Goal: Information Seeking & Learning: Find specific fact

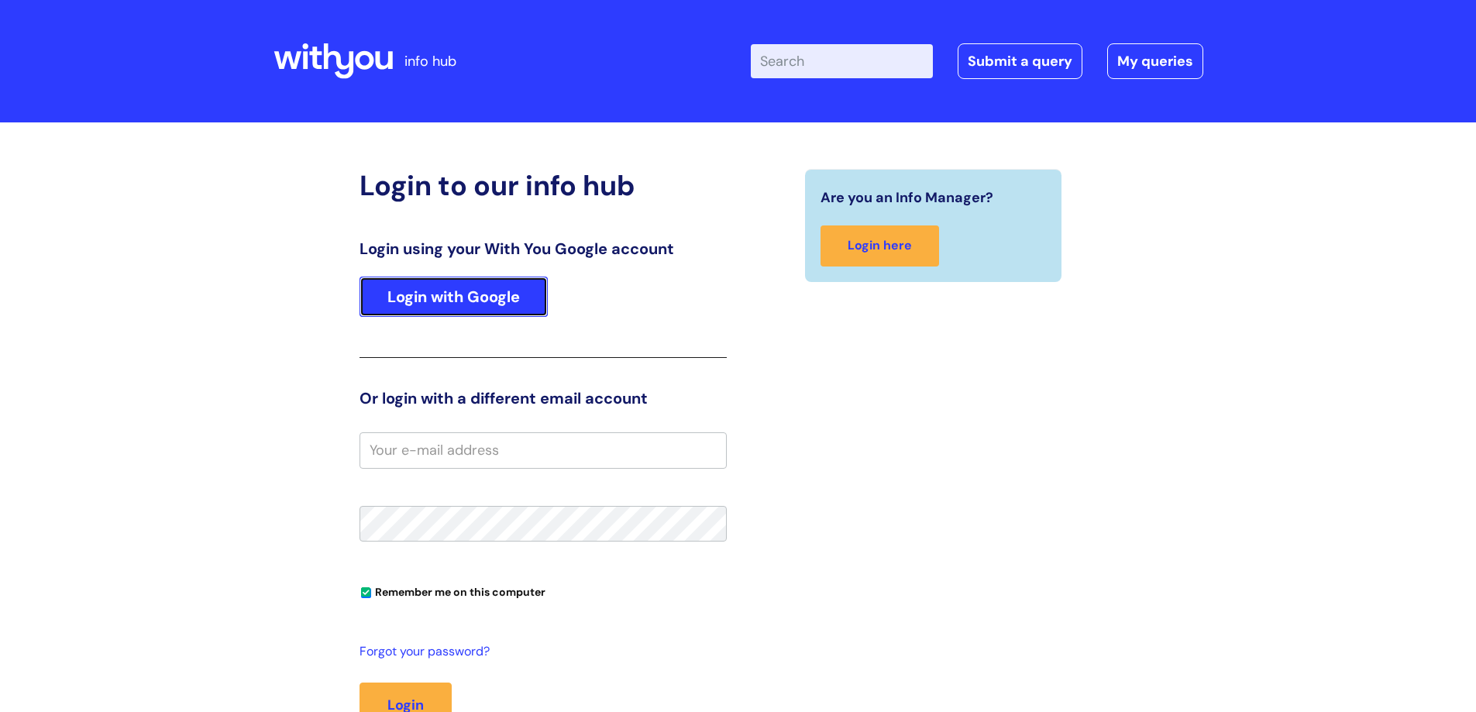
click at [440, 291] on link "Login with Google" at bounding box center [454, 297] width 188 height 40
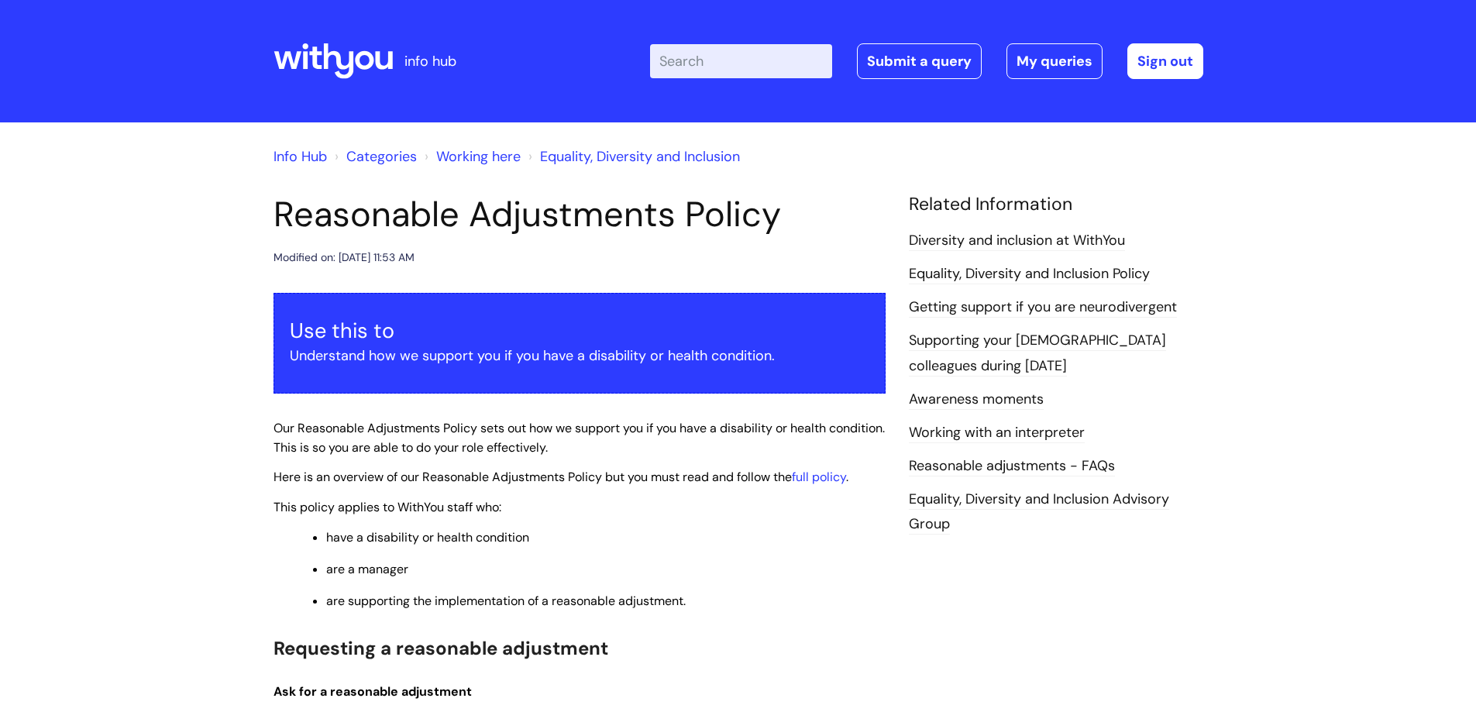
click at [710, 52] on input "Enter your search term here..." at bounding box center [741, 61] width 182 height 34
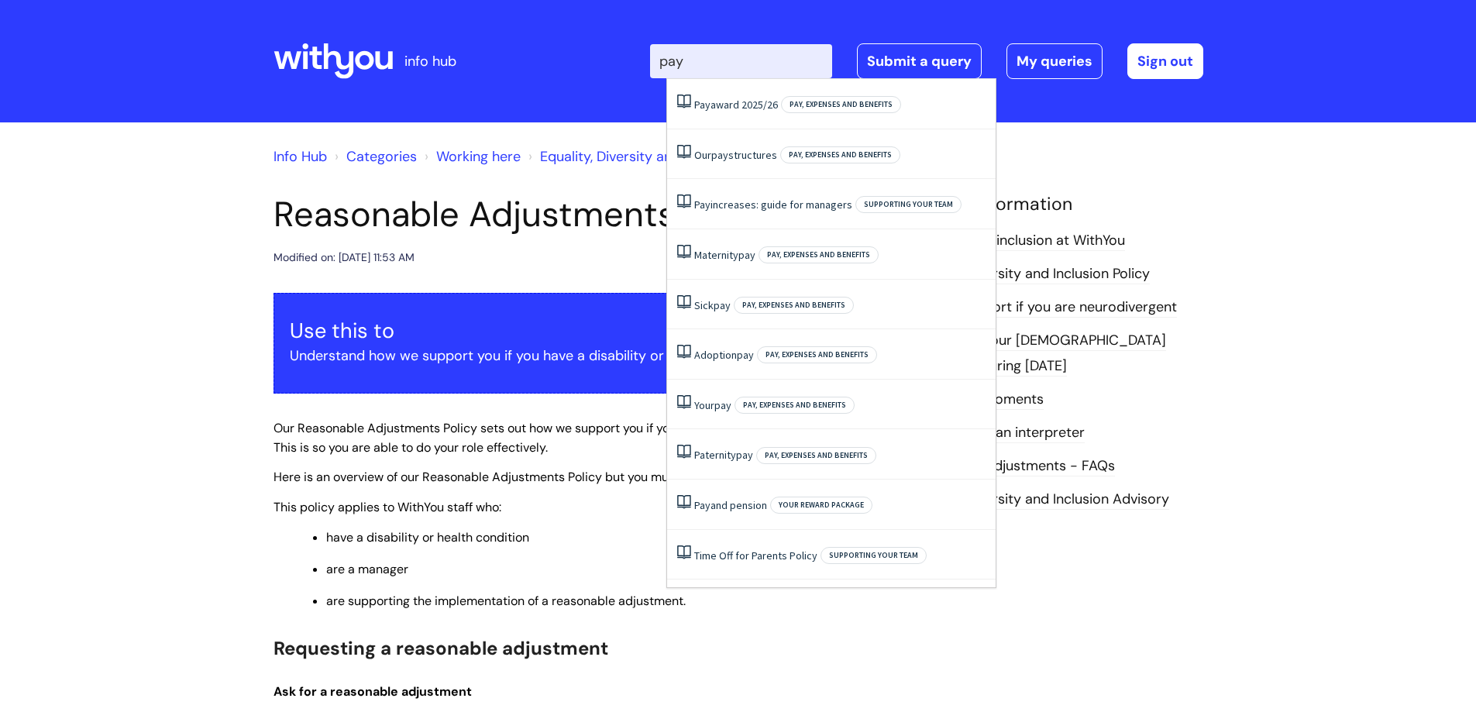
type input "pay"
click button "Search" at bounding box center [0, 0] width 0 height 0
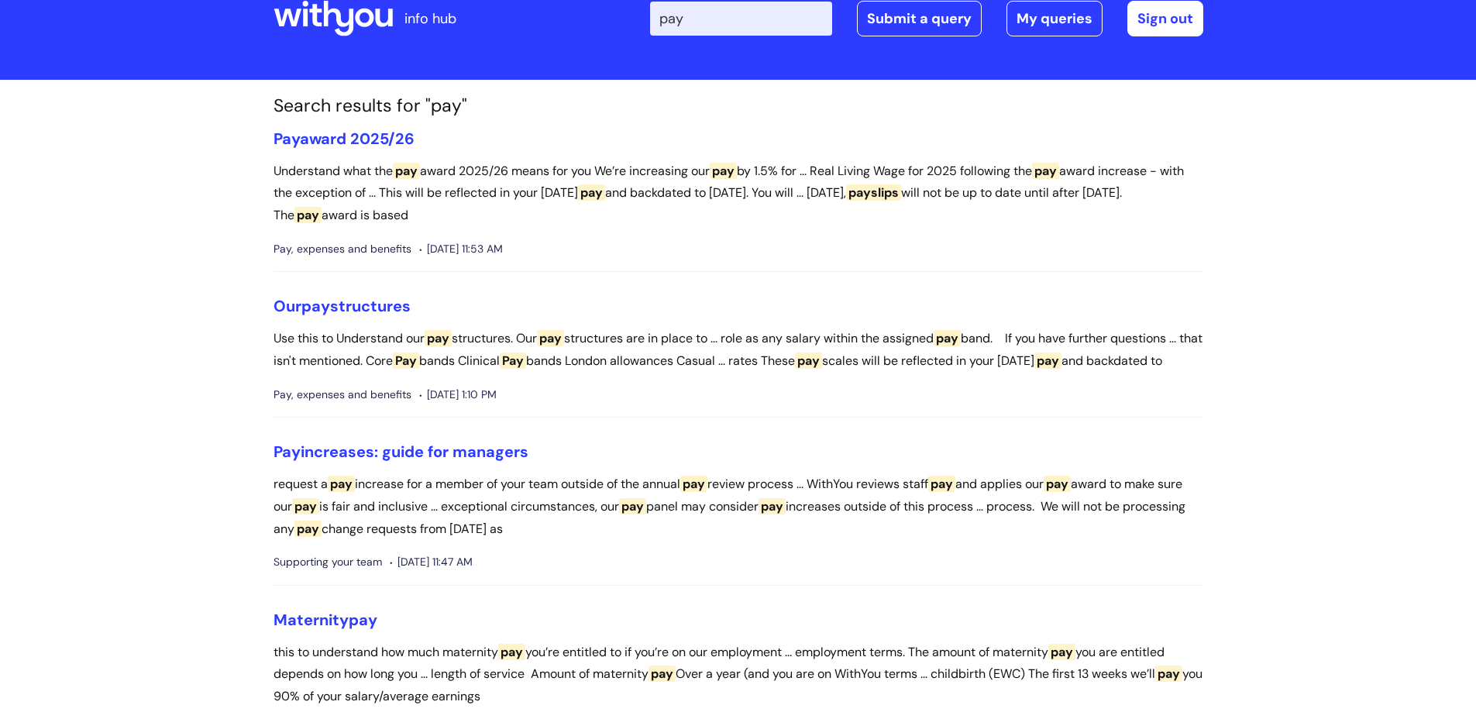
scroll to position [77, 0]
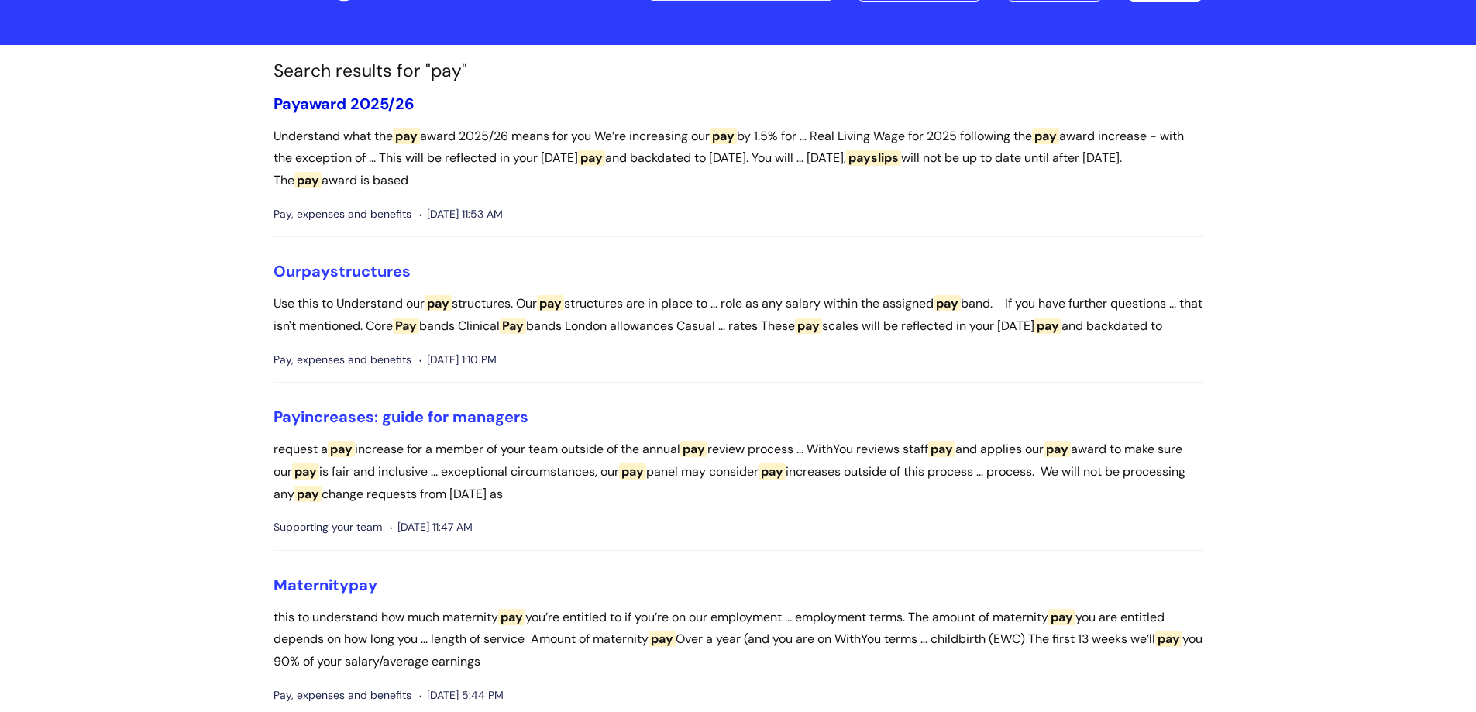
click at [358, 99] on link "Pay award 2025/26" at bounding box center [344, 104] width 141 height 20
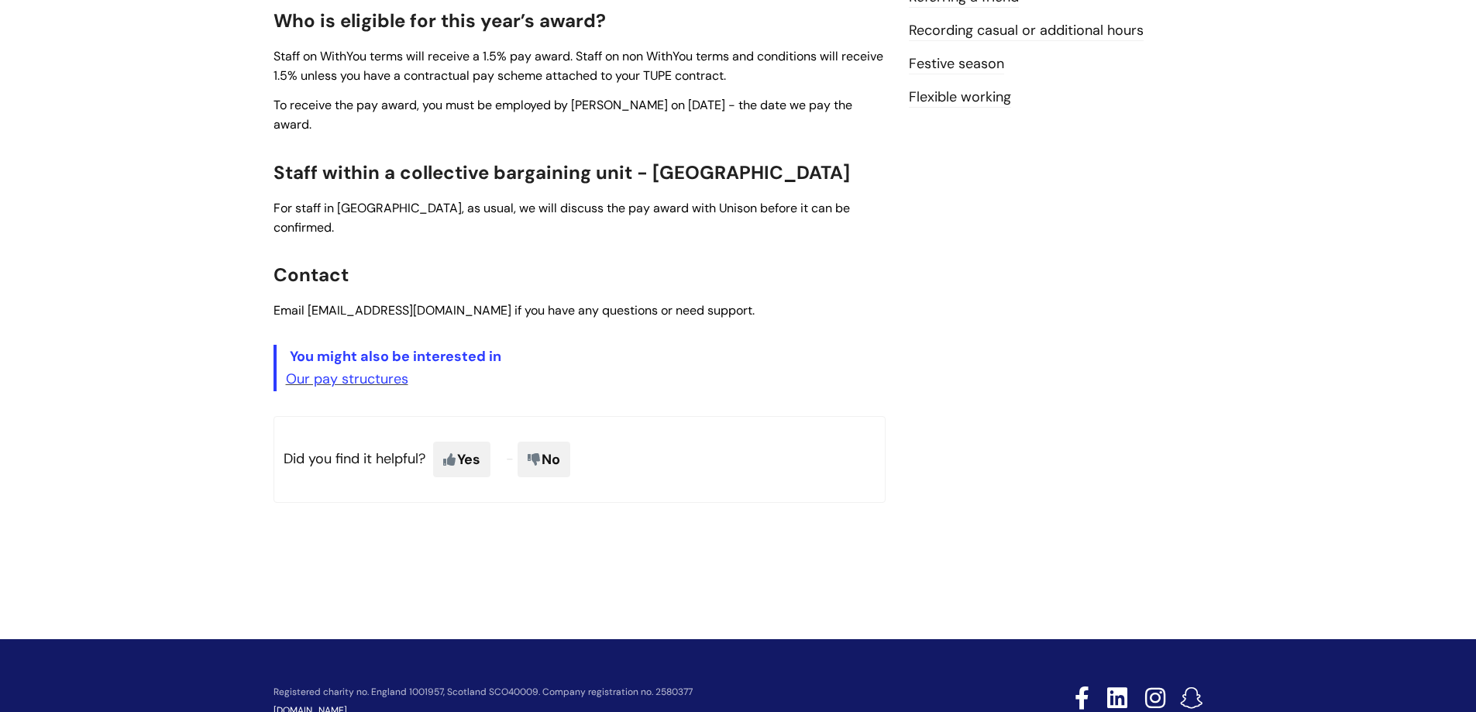
scroll to position [620, 0]
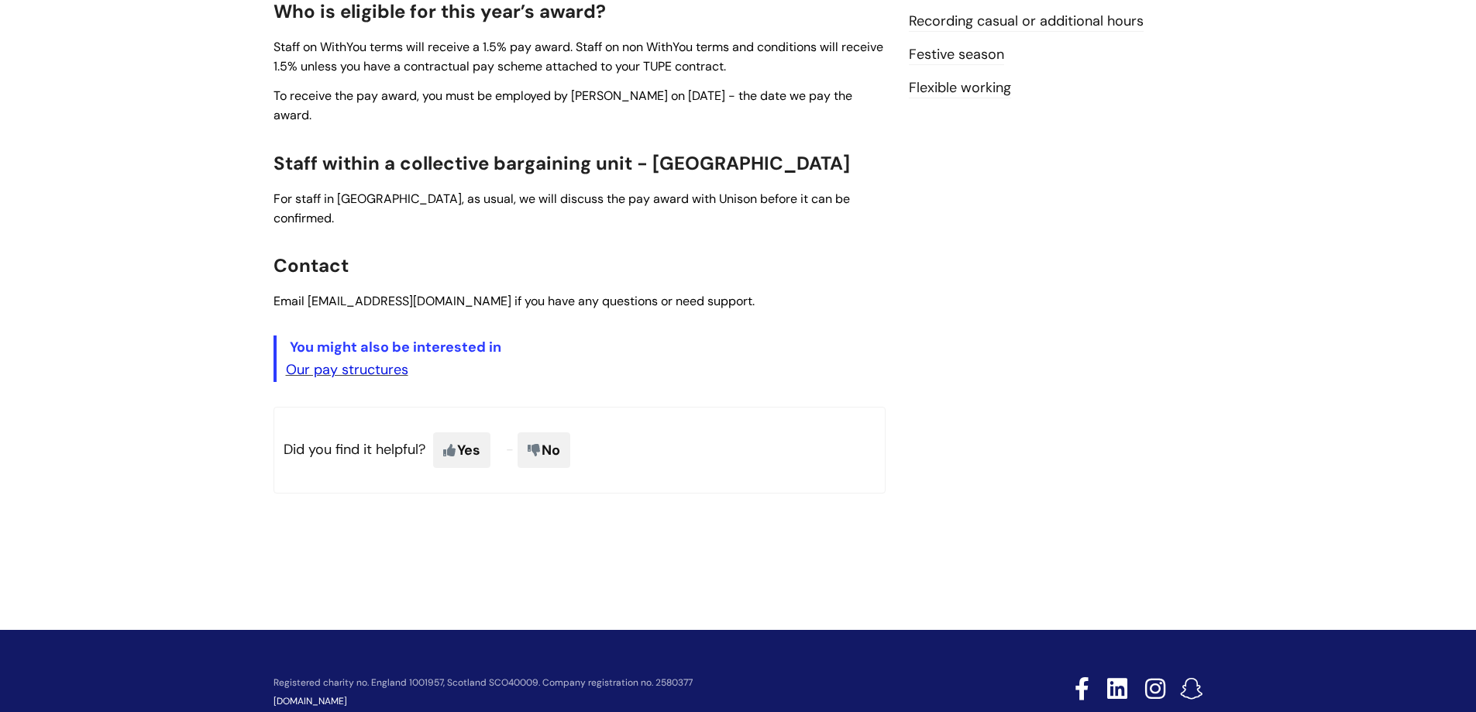
click at [380, 360] on link "Our pay structures" at bounding box center [347, 369] width 122 height 19
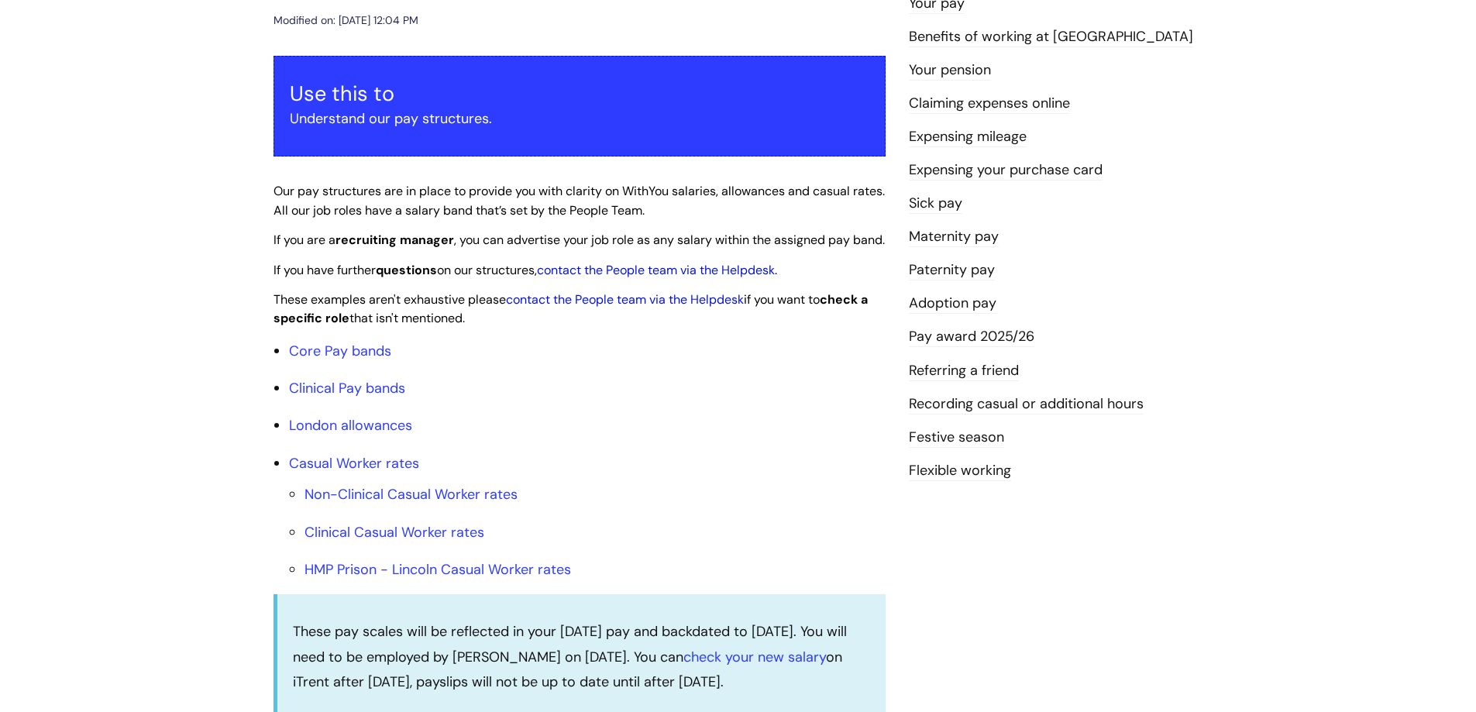
scroll to position [341, 0]
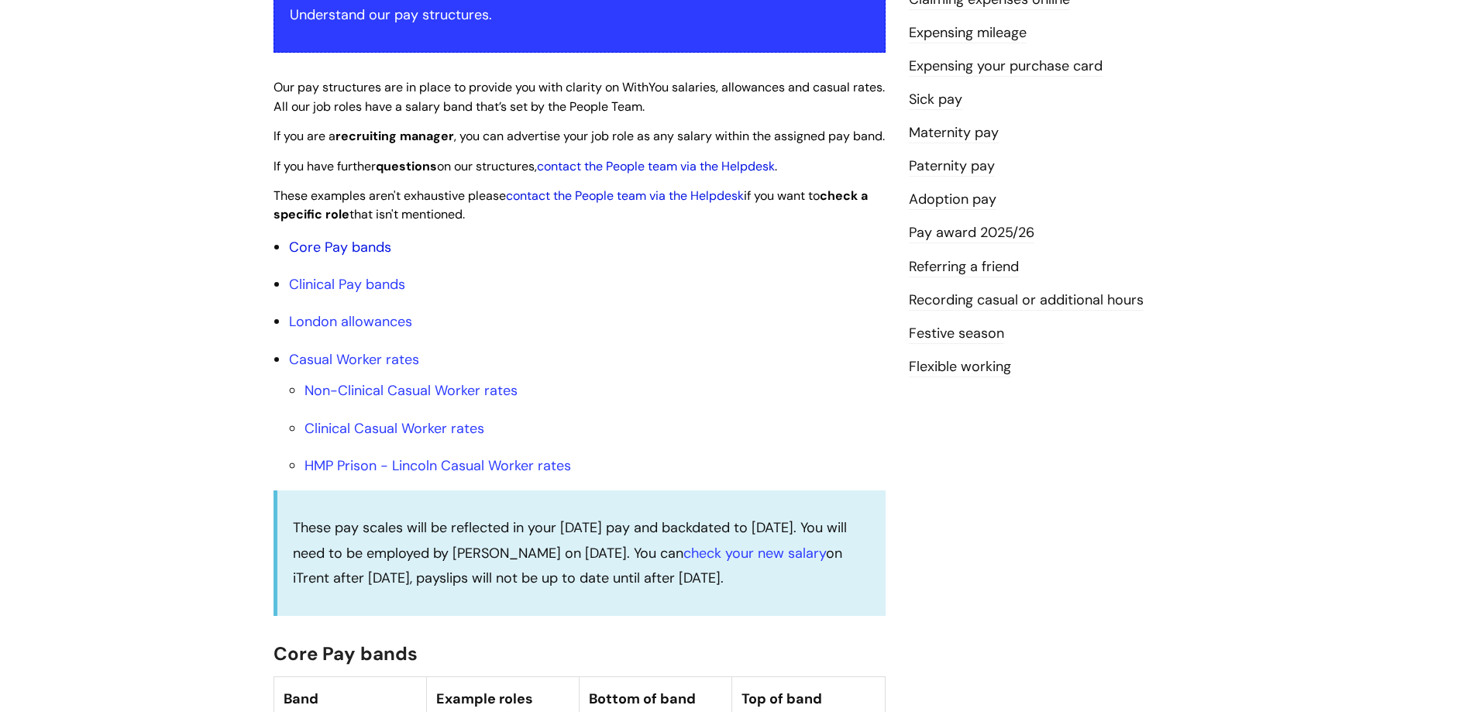
click at [332, 256] on link "Core Pay bands" at bounding box center [340, 247] width 102 height 19
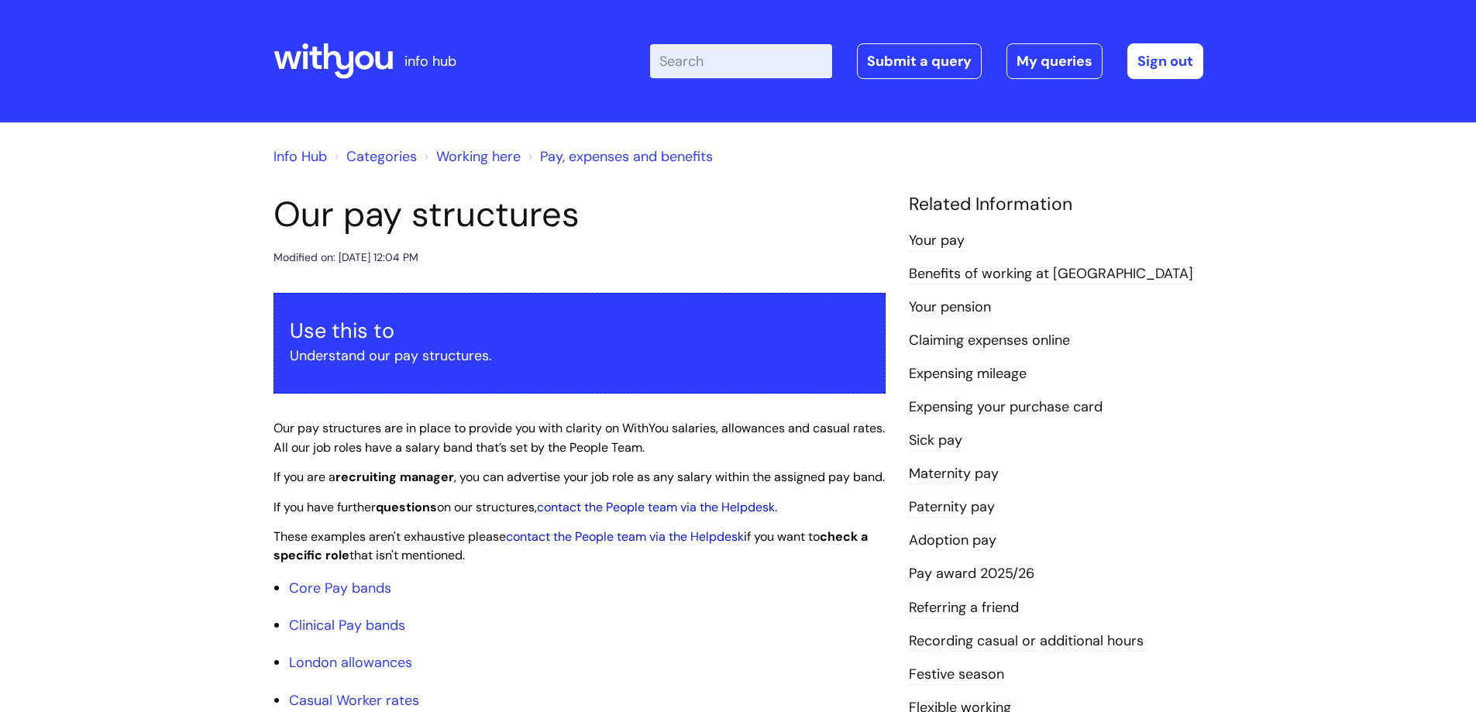
click at [697, 62] on input "Enter your search term here..." at bounding box center [741, 61] width 182 height 34
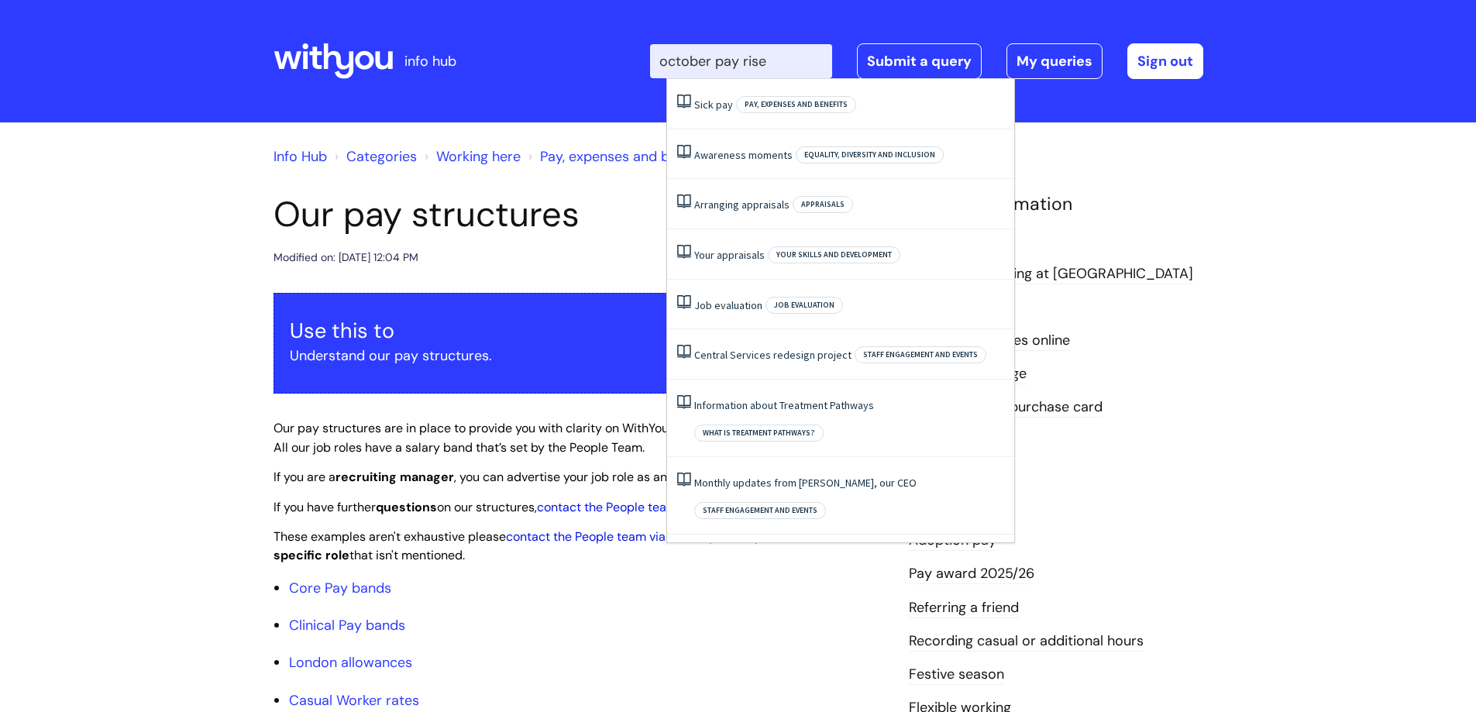
type input "october pay rise"
click button "Search" at bounding box center [0, 0] width 0 height 0
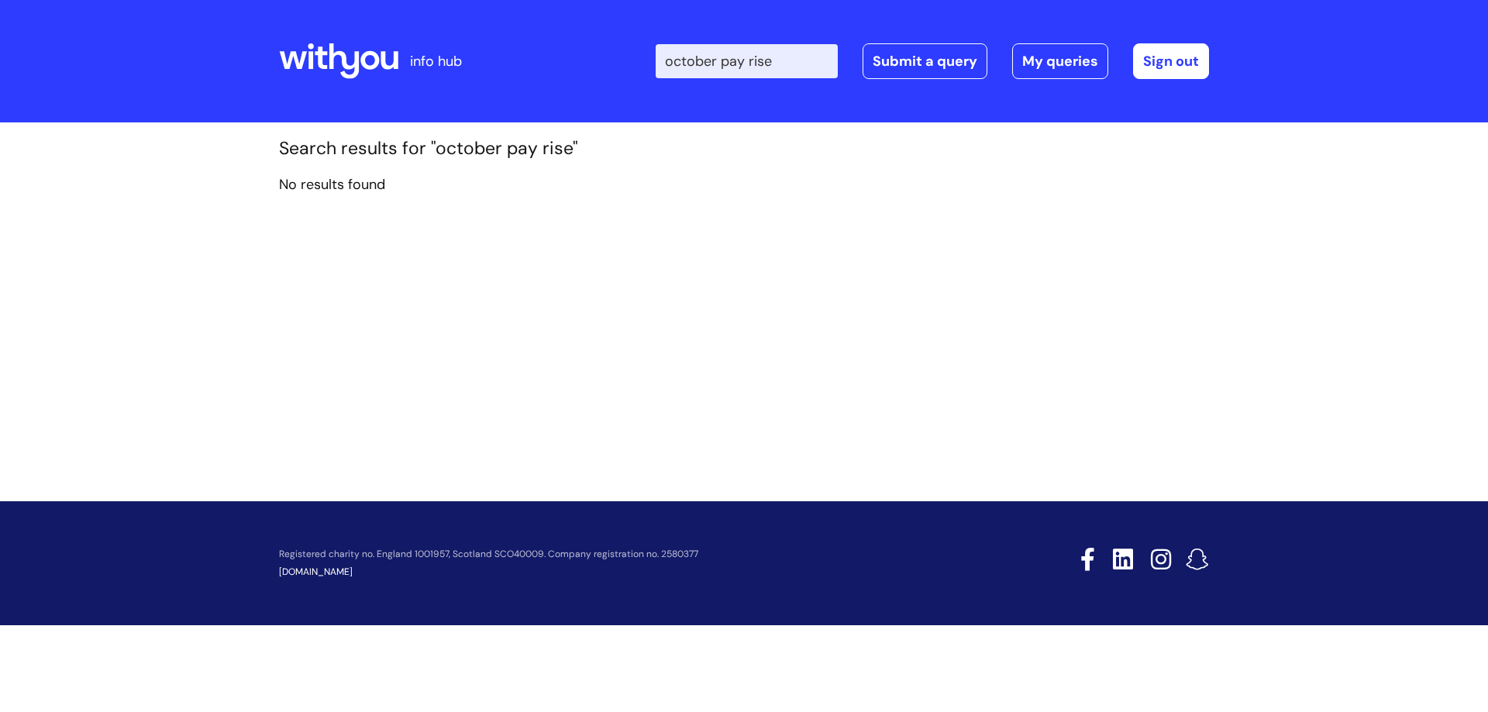
drag, startPoint x: 806, startPoint y: 61, endPoint x: 740, endPoint y: 71, distance: 66.6
click at [740, 71] on input "october pay rise" at bounding box center [747, 61] width 182 height 34
type input "october"
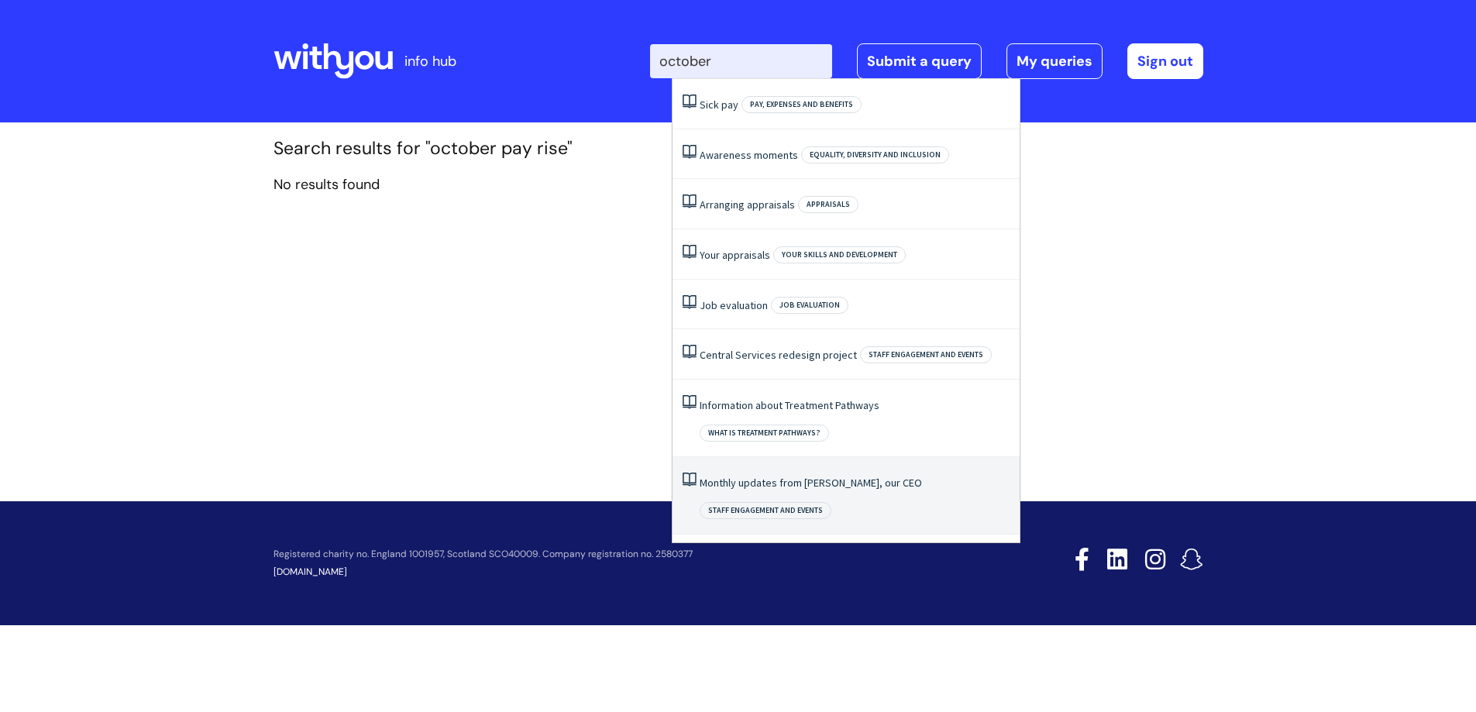
click at [844, 476] on link "Monthly updates from Simon, our CEO" at bounding box center [811, 483] width 222 height 14
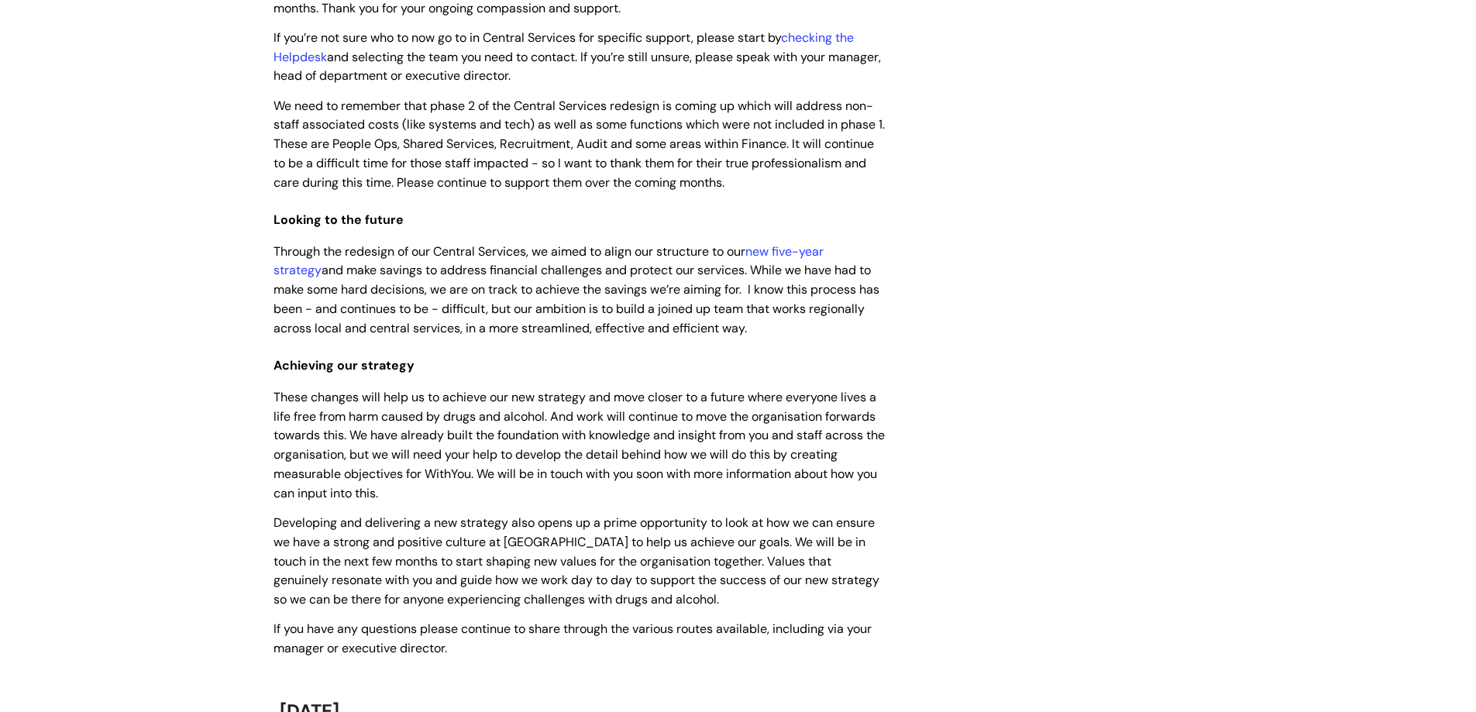
scroll to position [620, 0]
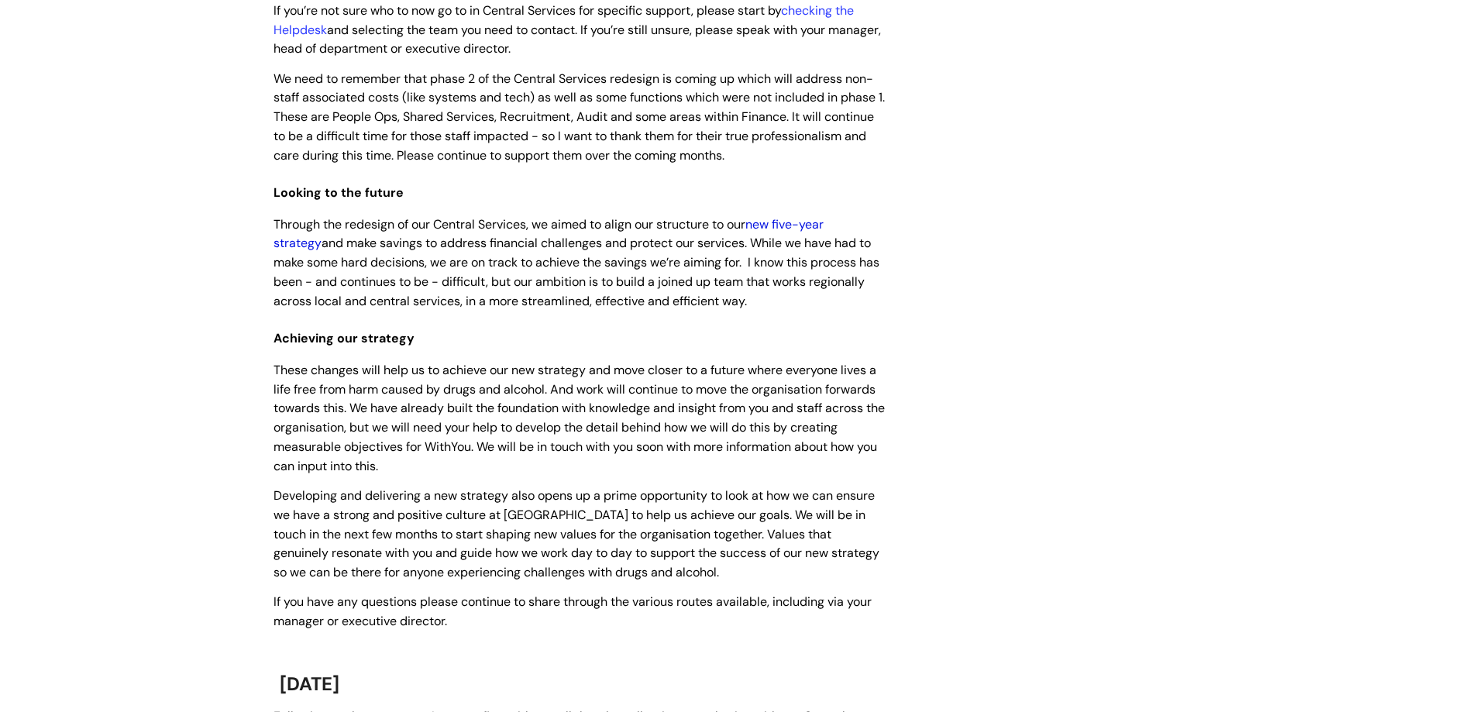
click at [788, 224] on link "new five-year strategy" at bounding box center [549, 234] width 550 height 36
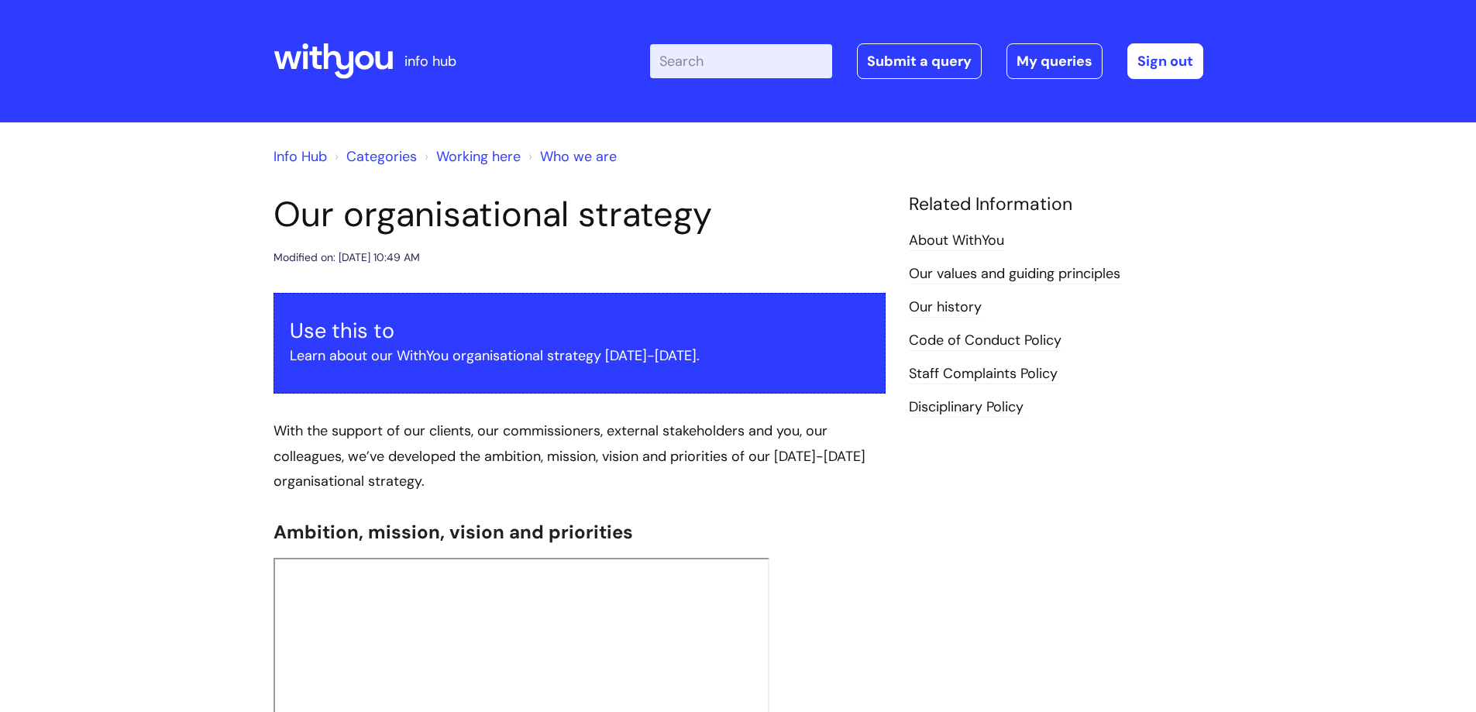
click at [954, 377] on link "Staff Complaints Policy" at bounding box center [983, 374] width 149 height 20
